Goal: Task Accomplishment & Management: Use online tool/utility

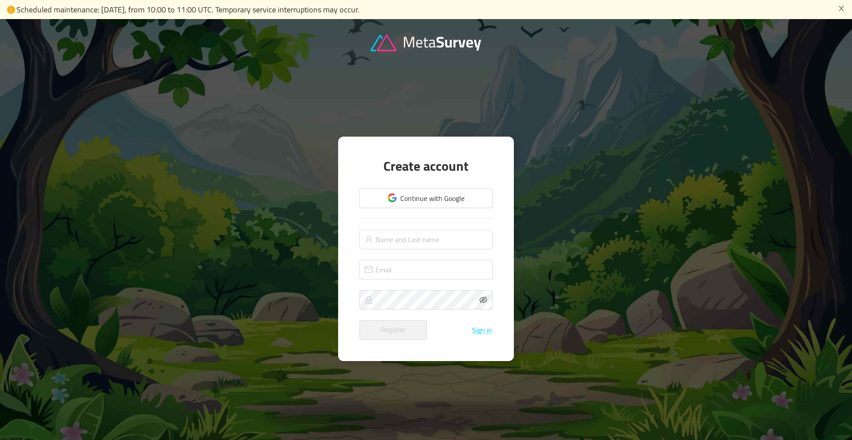
click at [450, 181] on div "Create account Continue with Google Register Sign in" at bounding box center [425, 249] width 133 height 182
click at [449, 199] on button "Continue with Google" at bounding box center [425, 199] width 133 height 20
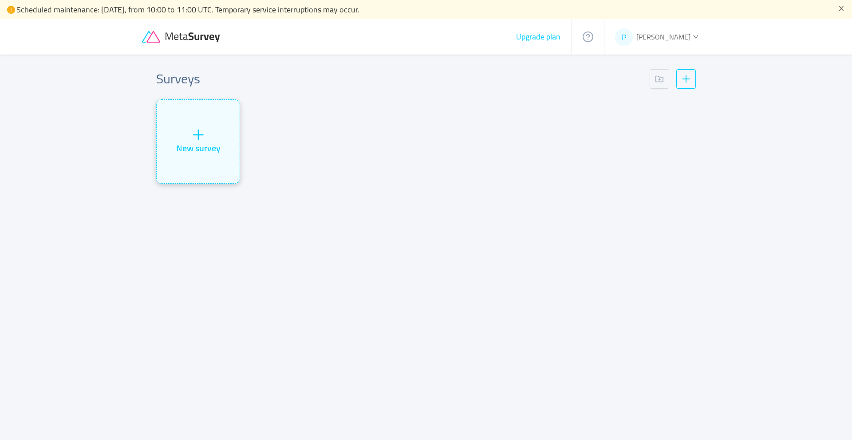
click at [217, 136] on div "New survey" at bounding box center [198, 141] width 83 height 83
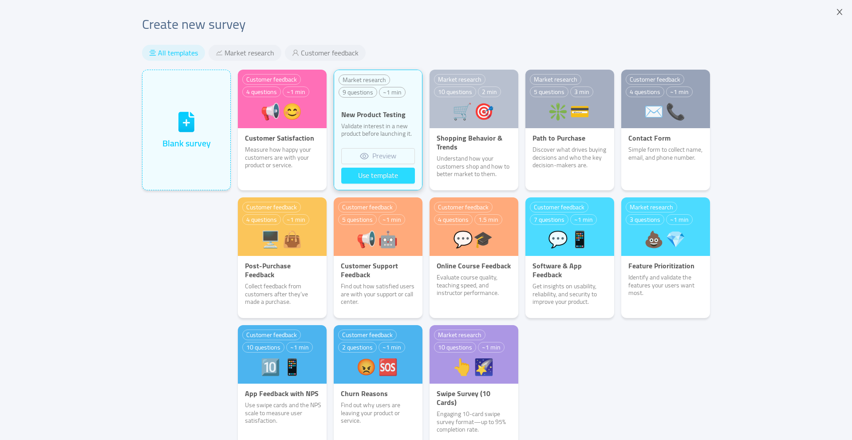
click at [361, 182] on button "Use template" at bounding box center [378, 176] width 74 height 16
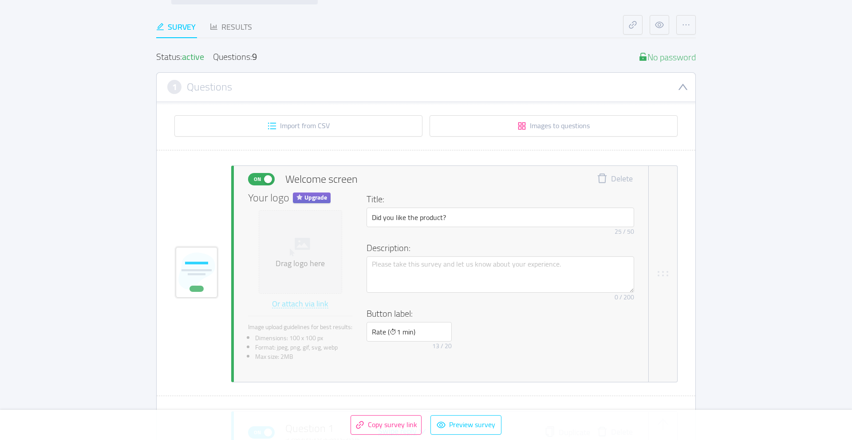
scroll to position [91, 0]
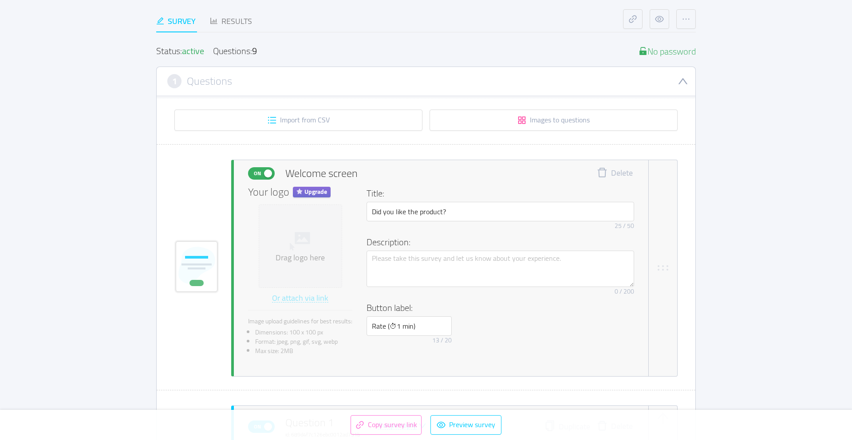
click at [387, 425] on button "Copy survey link" at bounding box center [386, 425] width 71 height 20
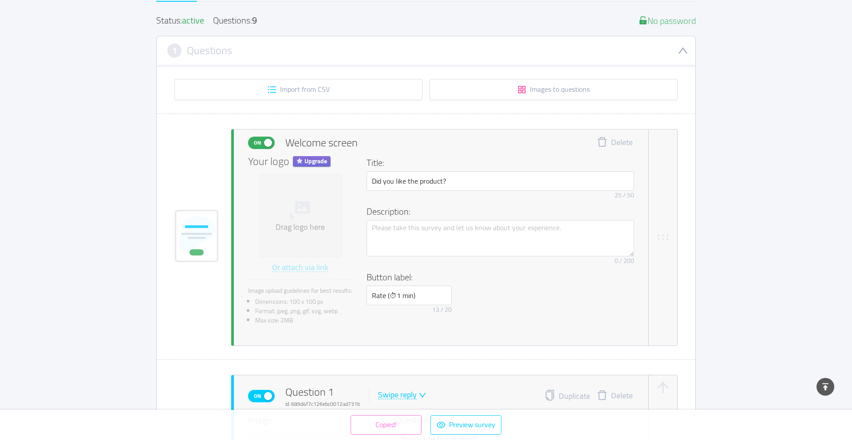
scroll to position [0, 0]
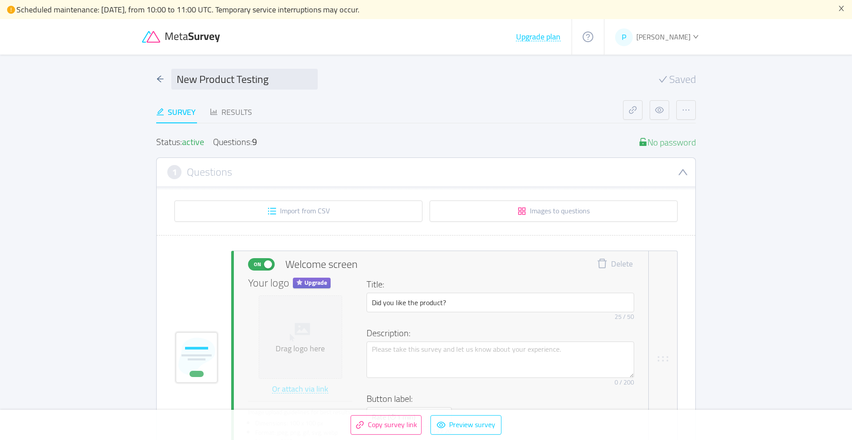
click at [593, 37] on icon "icon: question-circle" at bounding box center [588, 37] width 11 height 11
click at [683, 115] on button "button" at bounding box center [686, 110] width 20 height 20
click at [635, 75] on div "New Product Testing Saved" at bounding box center [426, 79] width 540 height 21
click at [666, 112] on button "button" at bounding box center [660, 110] width 20 height 20
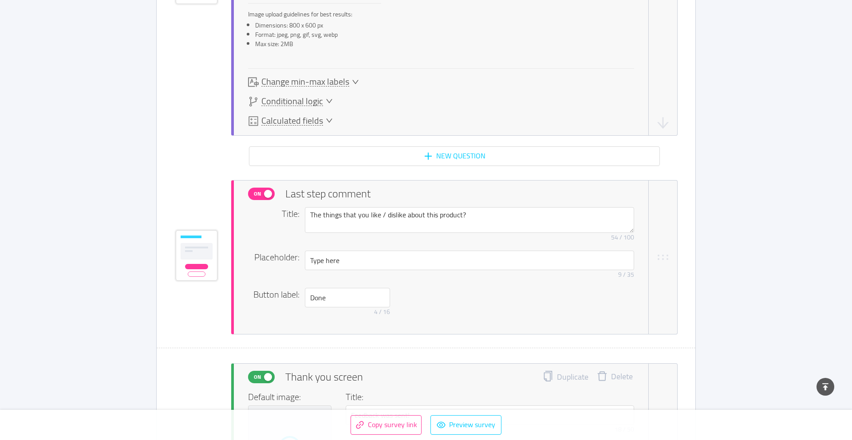
scroll to position [4099, 0]
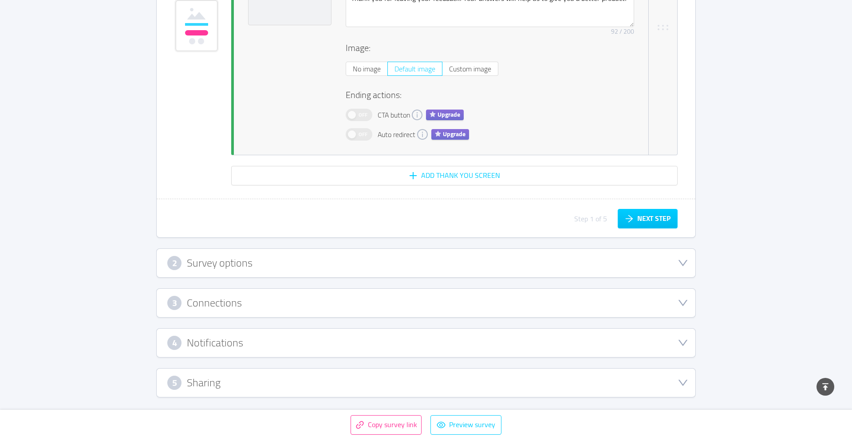
click at [242, 394] on div "5 Sharing" at bounding box center [426, 383] width 539 height 28
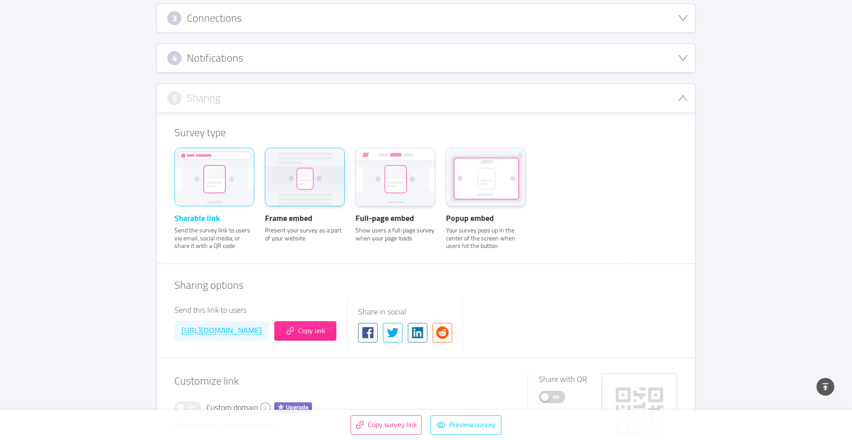
scroll to position [300, 0]
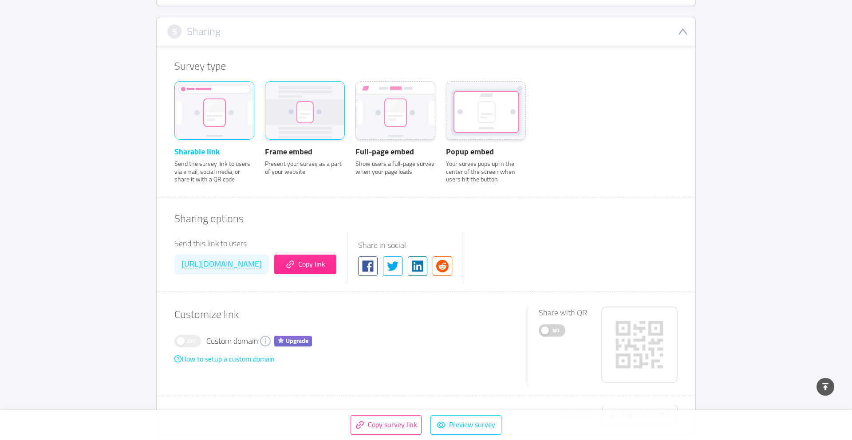
click at [298, 130] on rect at bounding box center [305, 111] width 79 height 59
click at [265, 93] on input "Frame embed Present your survey as a part of your website" at bounding box center [265, 93] width 0 height 0
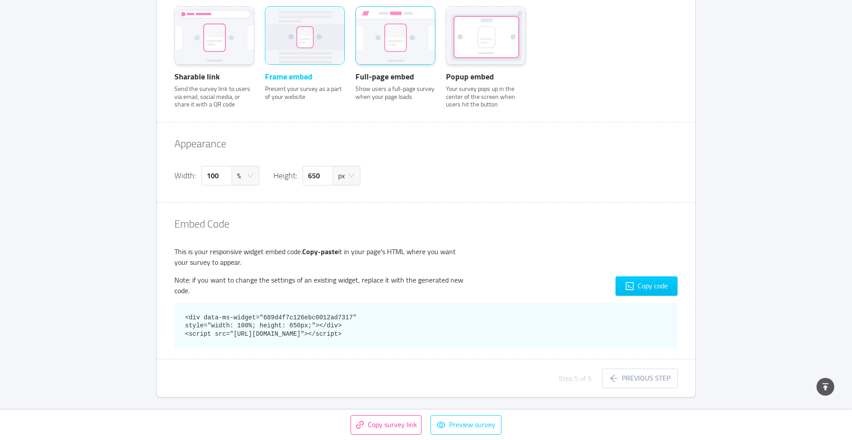
click at [389, 42] on rect at bounding box center [395, 37] width 21 height 27
click at [355, 18] on input "Full-page embed Show users a full-page survey when your page loads" at bounding box center [355, 18] width 0 height 0
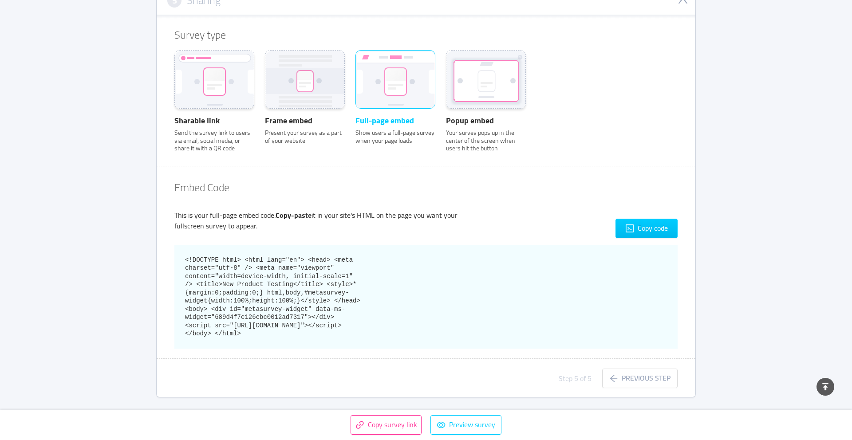
scroll to position [335, 0]
click at [472, 77] on rect at bounding box center [486, 81] width 64 height 40
click at [446, 62] on input "Popup embed Your survey pops up in the center of the screen when users hit the …" at bounding box center [446, 62] width 0 height 0
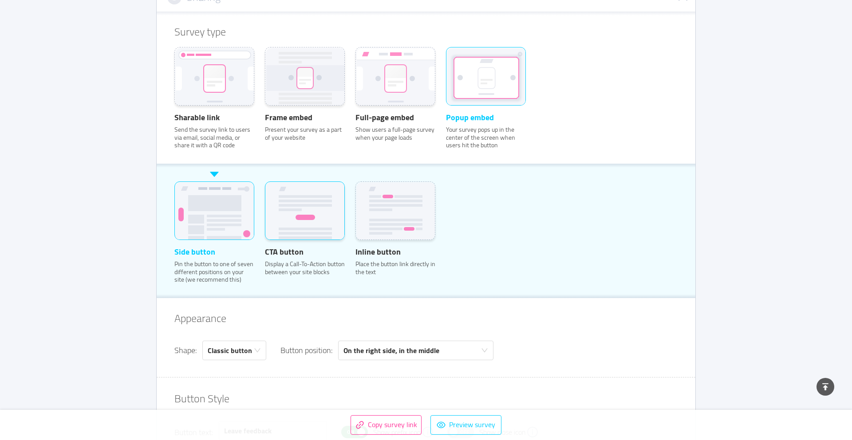
click at [288, 206] on icon at bounding box center [305, 217] width 53 height 44
click at [265, 193] on input "CTA button Display a Call-To-Action button between your site blocks" at bounding box center [265, 193] width 0 height 0
click at [400, 92] on rect at bounding box center [396, 79] width 22 height 28
click at [355, 59] on input "Full-page embed Show users a full-page survey when your page loads" at bounding box center [355, 59] width 0 height 0
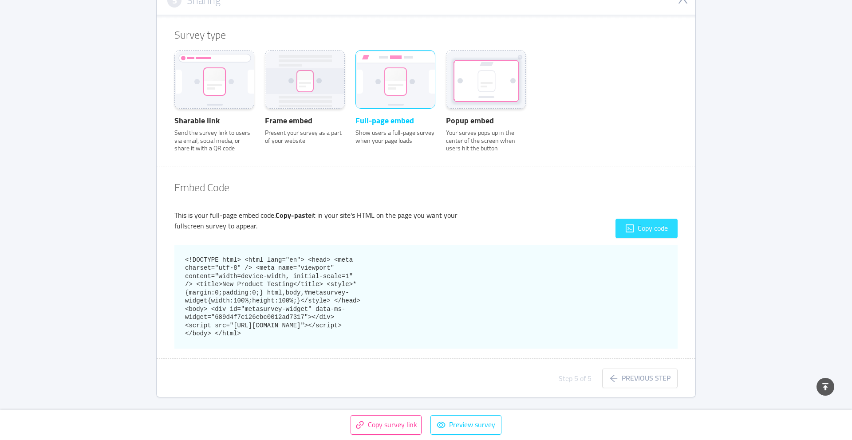
click at [643, 220] on button "Copy code" at bounding box center [646, 229] width 62 height 20
